Goal: Use online tool/utility: Utilize a website feature to perform a specific function

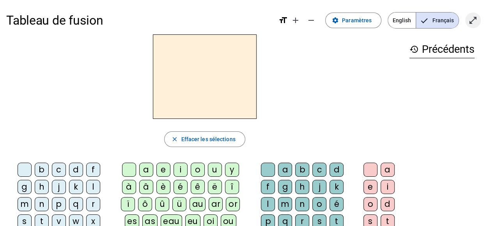
click at [473, 21] on mat-icon "open_in_full" at bounding box center [473, 20] width 9 height 9
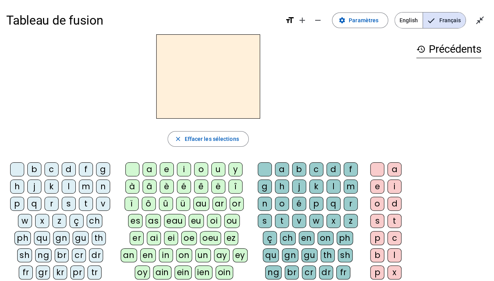
click at [33, 225] on div "fr" at bounding box center [26, 272] width 14 height 14
click at [169, 187] on div "è" at bounding box center [167, 187] width 14 height 14
click at [426, 225] on div "history Précédents fr" at bounding box center [449, 196] width 78 height 325
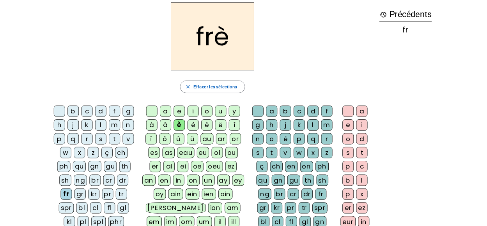
scroll to position [16, 0]
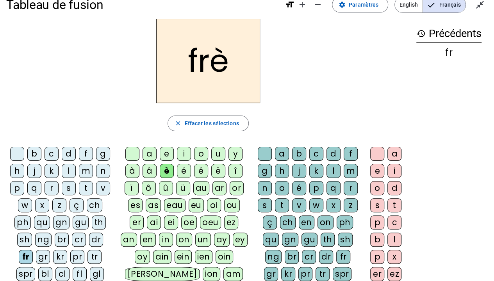
click at [350, 187] on div "r" at bounding box center [350, 188] width 14 height 14
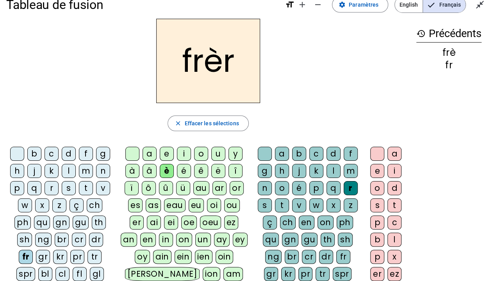
click at [372, 171] on div "e" at bounding box center [377, 171] width 14 height 14
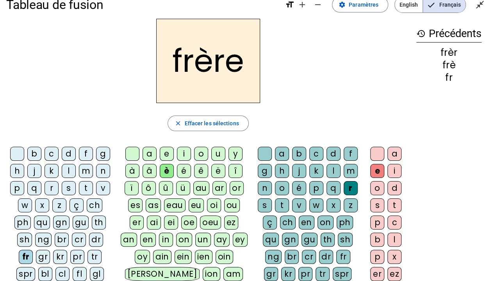
click at [15, 186] on div "p" at bounding box center [17, 188] width 14 height 14
click at [78, 171] on letter-bubble "l" at bounding box center [70, 172] width 17 height 17
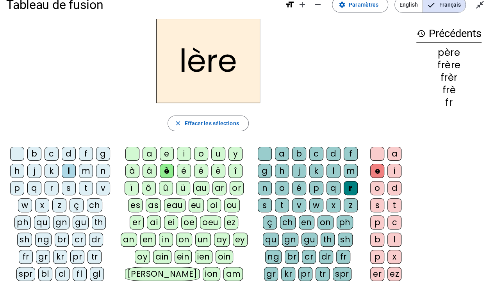
click at [89, 169] on div "m" at bounding box center [86, 171] width 14 height 14
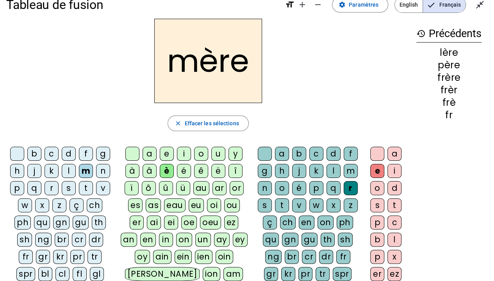
click at [104, 151] on div "g" at bounding box center [103, 154] width 14 height 14
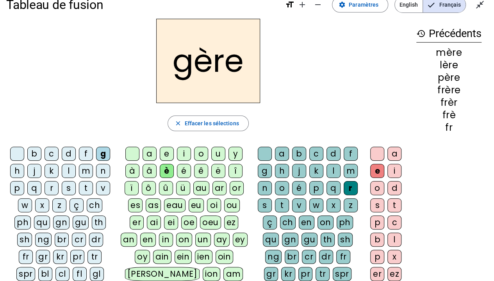
click at [148, 152] on div "a" at bounding box center [149, 154] width 14 height 14
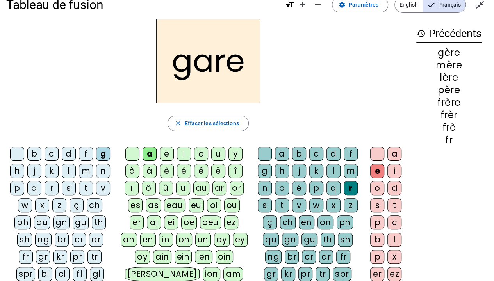
click at [266, 168] on div "g" at bounding box center [265, 171] width 14 height 14
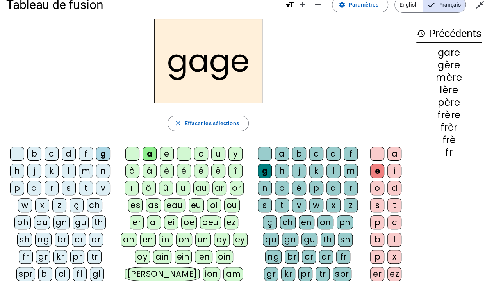
click at [71, 188] on div "s" at bounding box center [69, 188] width 14 height 14
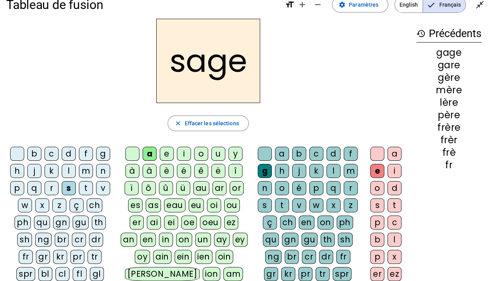
click at [12, 183] on div "p" at bounding box center [17, 188] width 14 height 14
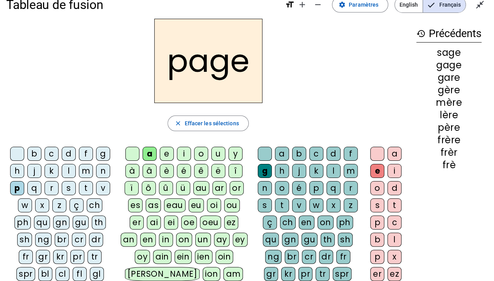
click at [183, 149] on div "i" at bounding box center [184, 154] width 14 height 14
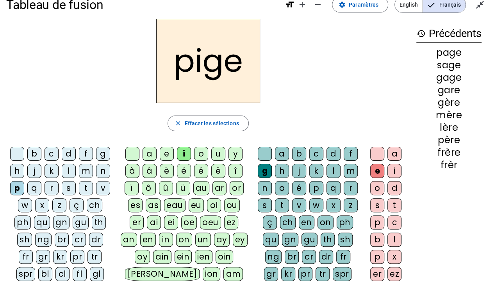
click at [185, 151] on div "i" at bounding box center [184, 154] width 14 height 14
click at [80, 152] on div "f" at bounding box center [86, 154] width 14 height 14
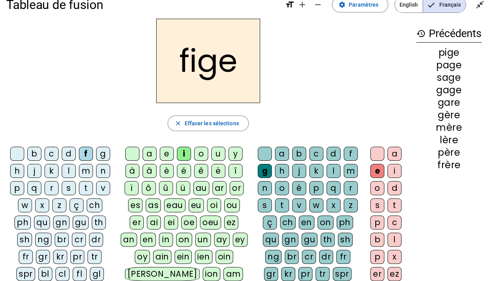
click at [334, 204] on div "x" at bounding box center [333, 205] width 14 height 14
